Goal: Transaction & Acquisition: Purchase product/service

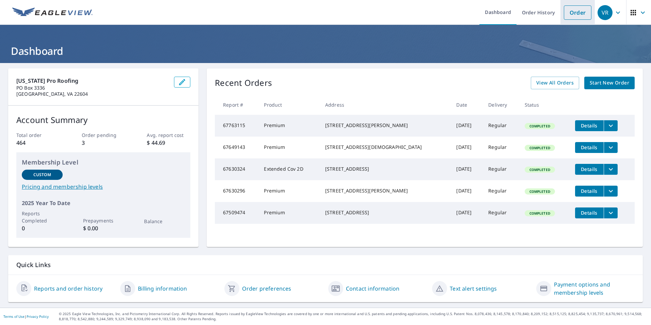
click at [570, 11] on link "Order" at bounding box center [578, 12] width 28 height 14
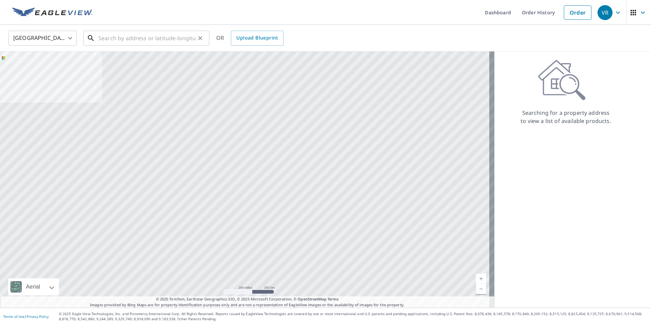
click at [99, 39] on input "text" at bounding box center [146, 38] width 97 height 19
click at [103, 37] on input "text" at bounding box center [146, 38] width 97 height 19
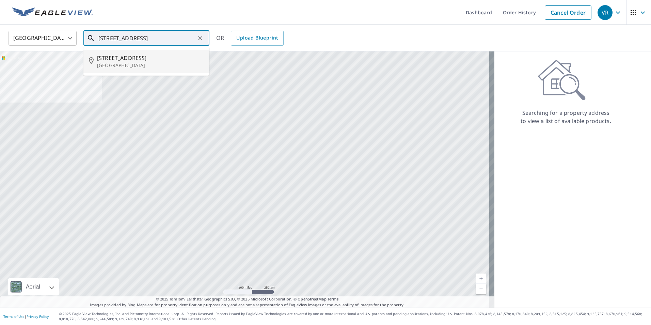
click at [142, 61] on span "[STREET_ADDRESS]" at bounding box center [150, 58] width 107 height 8
type input "[STREET_ADDRESS]"
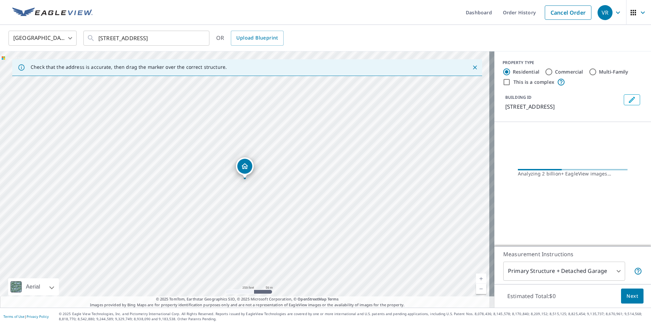
click at [477, 280] on link "Current Level 17, Zoom In" at bounding box center [481, 278] width 10 height 10
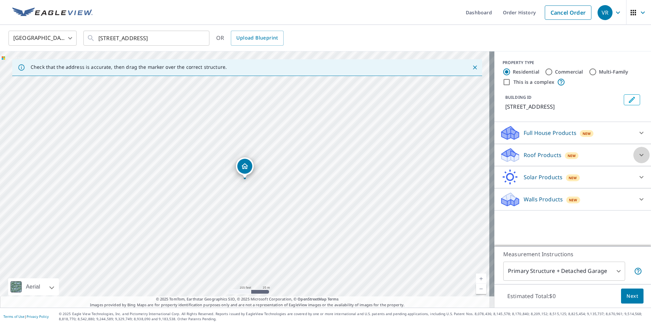
click at [637, 154] on icon at bounding box center [641, 155] width 8 height 8
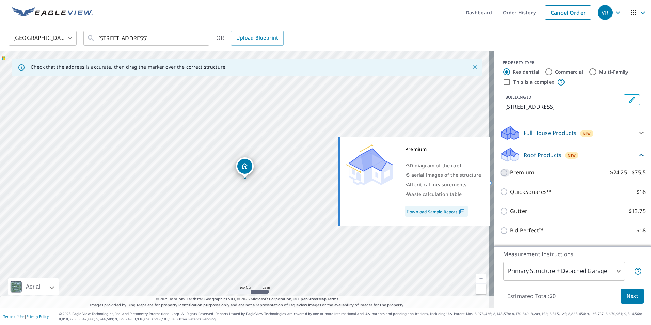
click at [500, 177] on input "Premium $24.25 - $75.5" at bounding box center [505, 173] width 10 height 8
checkbox input "true"
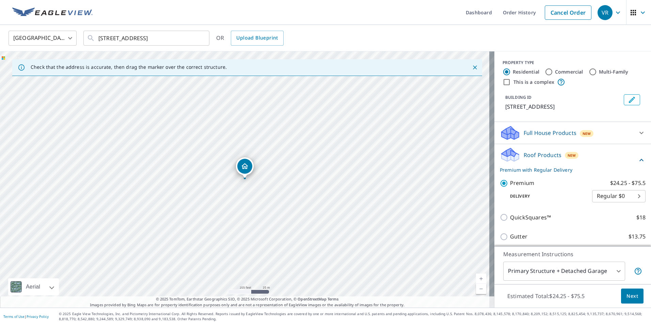
click at [633, 293] on button "Next" at bounding box center [632, 295] width 22 height 15
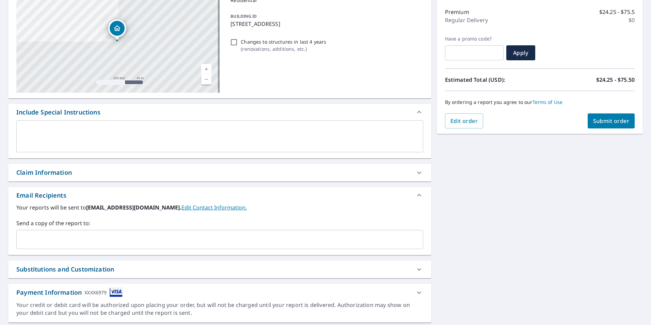
scroll to position [83, 0]
click at [609, 121] on span "Submit order" at bounding box center [611, 121] width 36 height 7
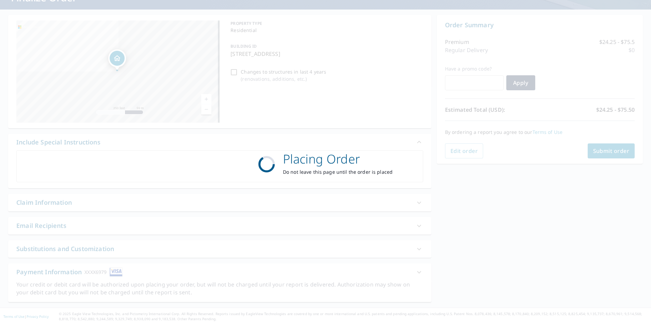
scroll to position [53, 0]
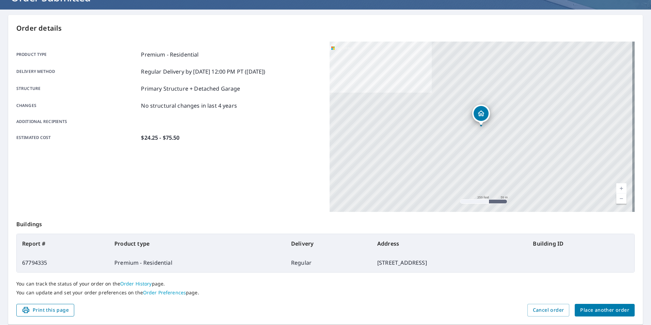
click at [63, 308] on span "Print this page" at bounding box center [45, 310] width 47 height 9
